Goal: Unclear

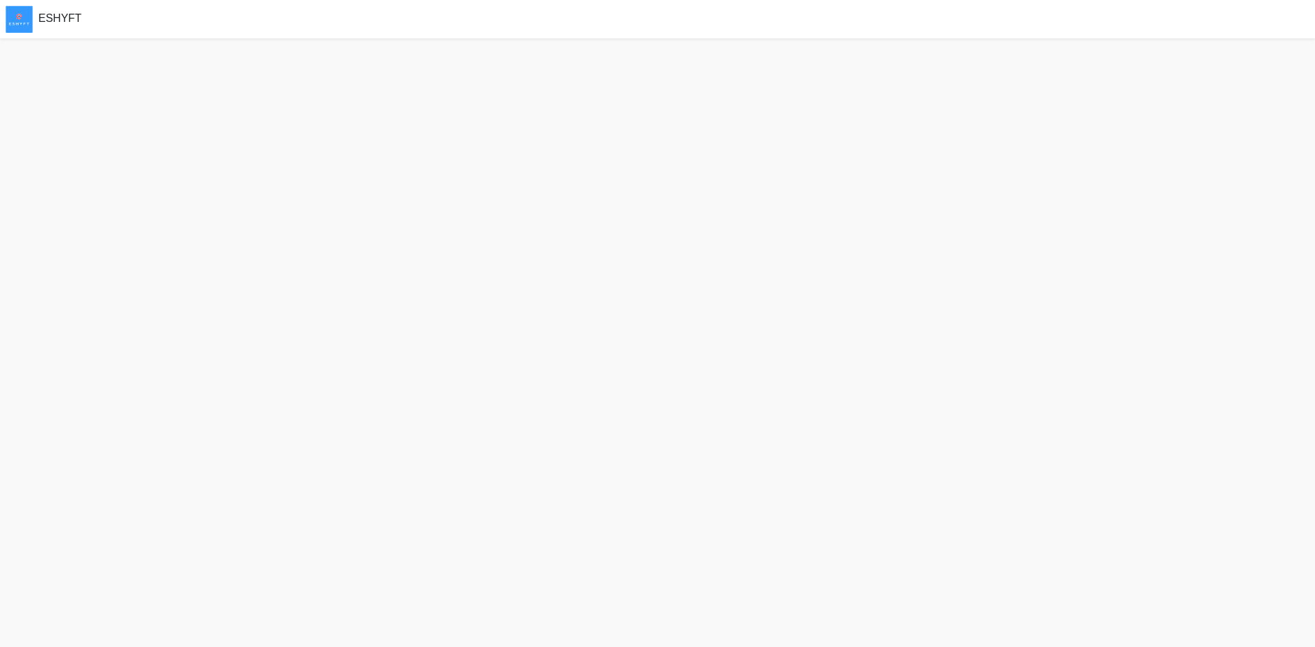
drag, startPoint x: 390, startPoint y: 107, endPoint x: 384, endPoint y: 138, distance: 32.1
click at [382, 218] on div at bounding box center [657, 342] width 1315 height 609
